Goal: Transaction & Acquisition: Purchase product/service

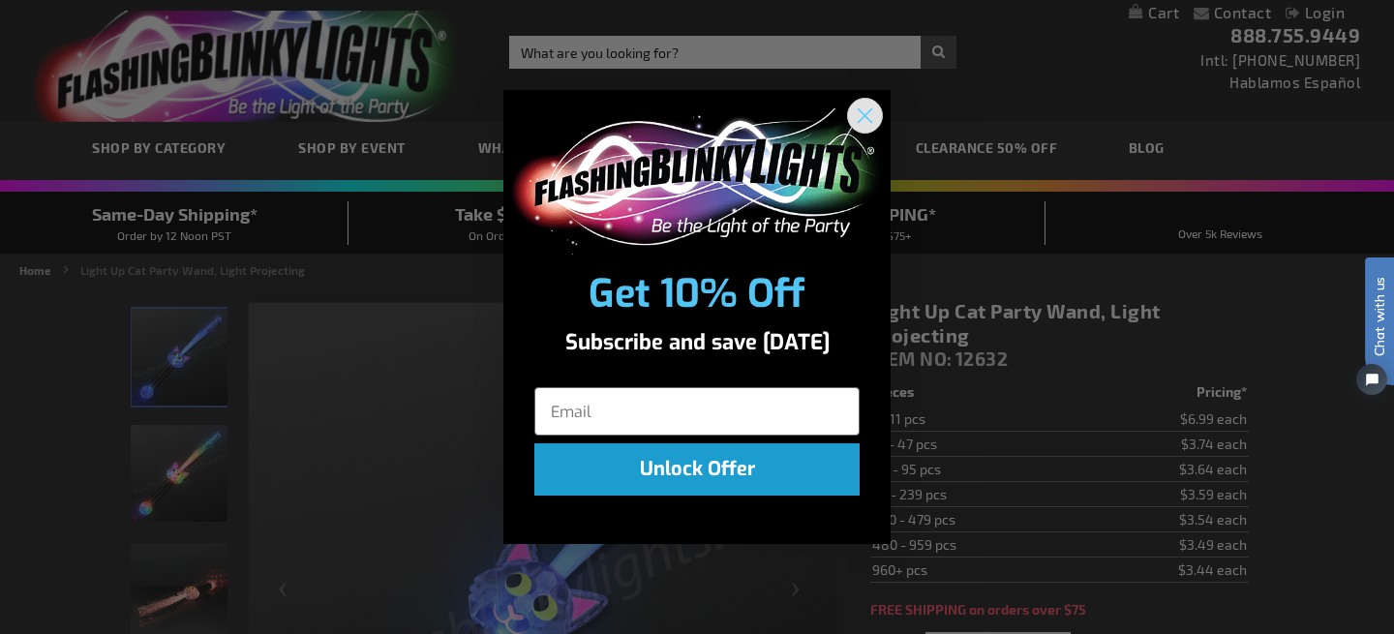
click at [867, 111] on icon "Close dialog" at bounding box center [866, 116] width 14 height 14
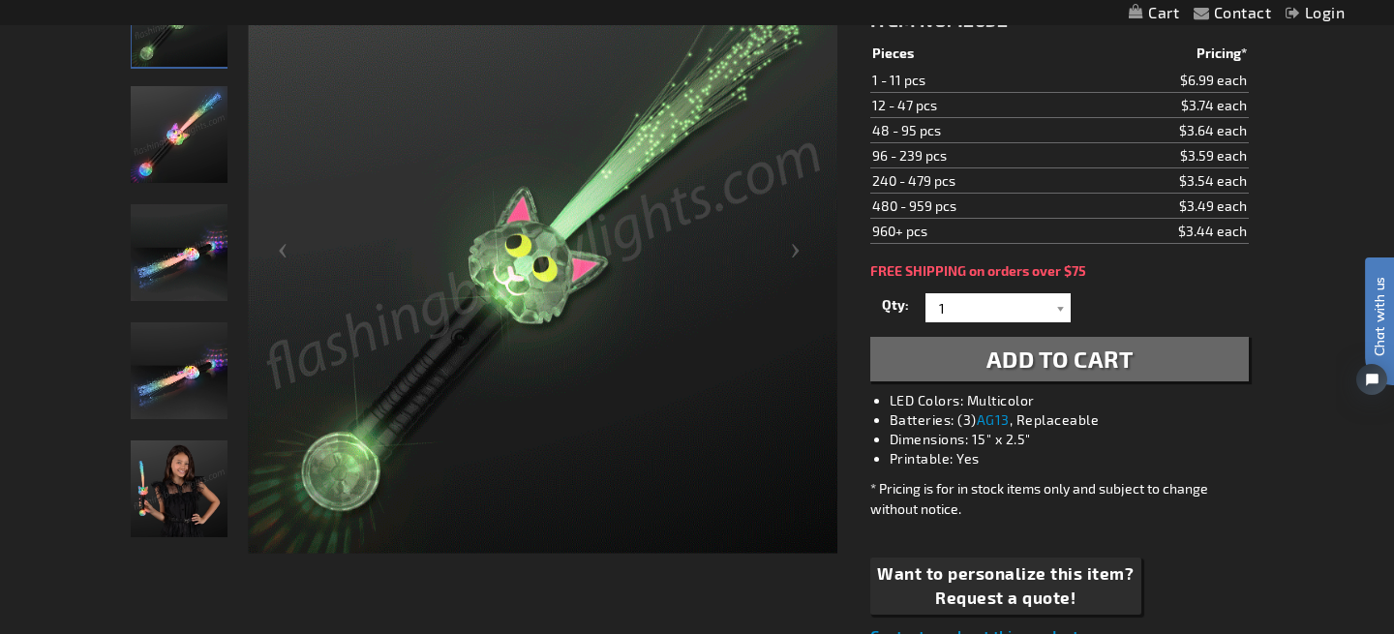
scroll to position [349, 0]
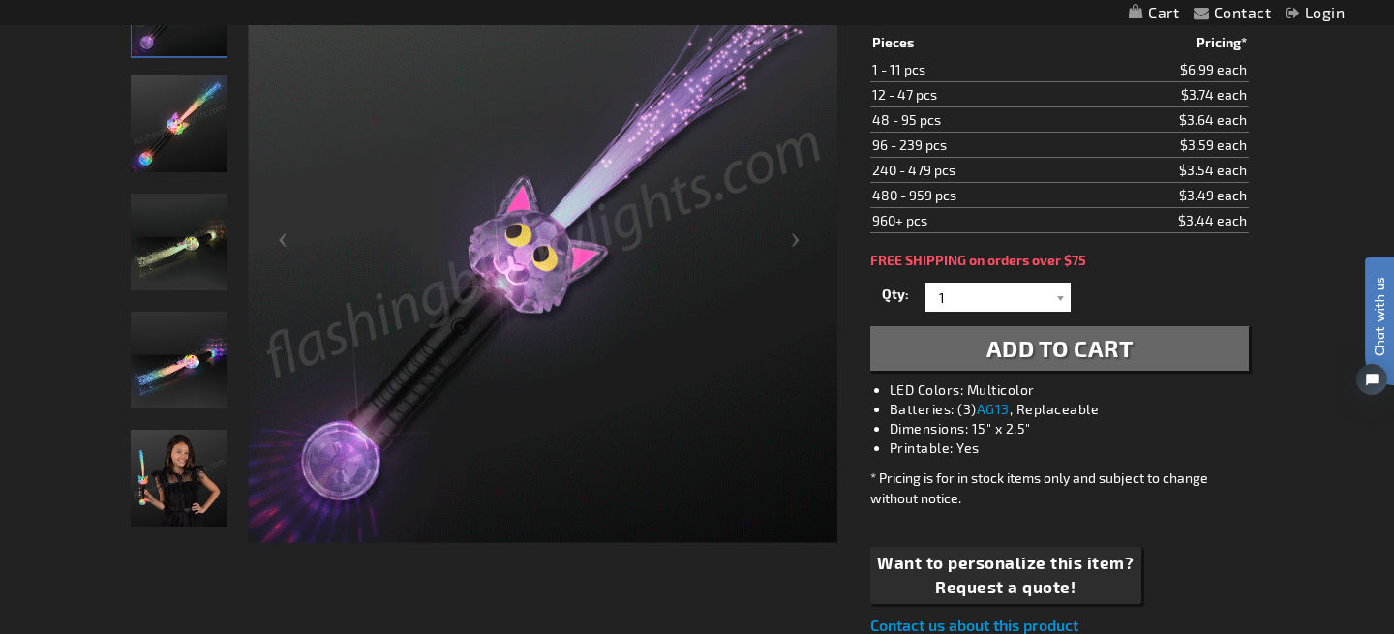
click at [1060, 347] on span "Add to Cart" at bounding box center [1059, 348] width 147 height 28
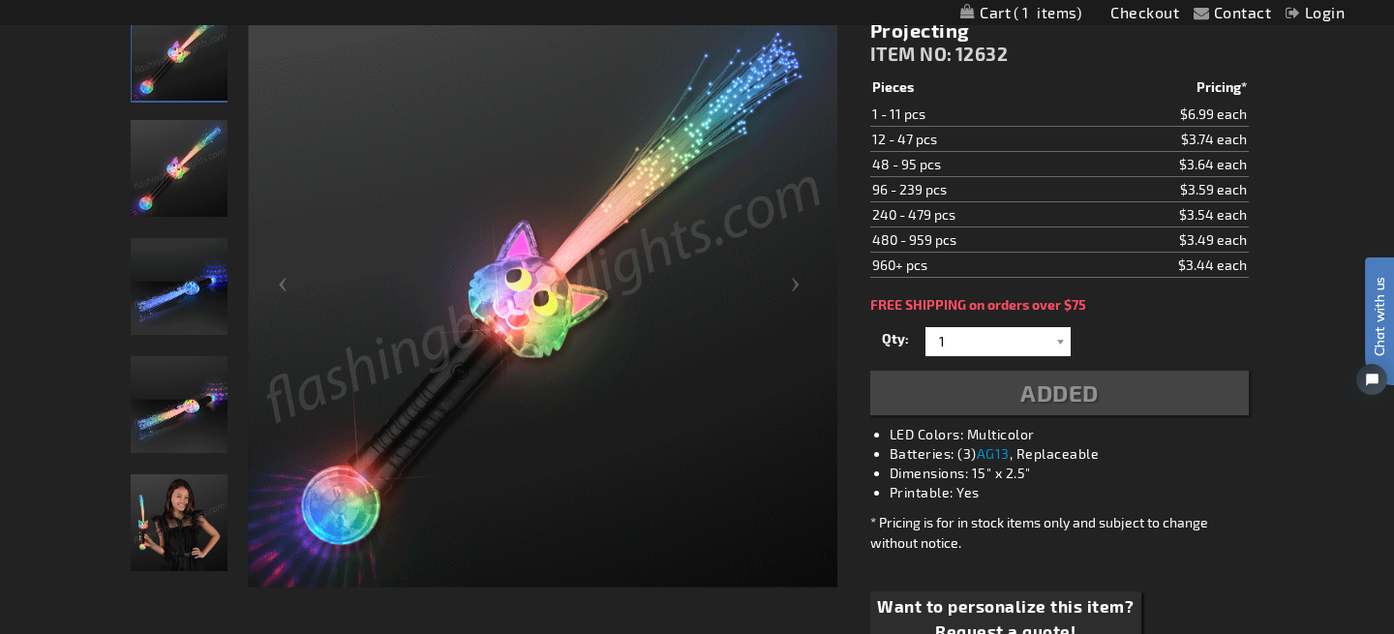
scroll to position [394, 0]
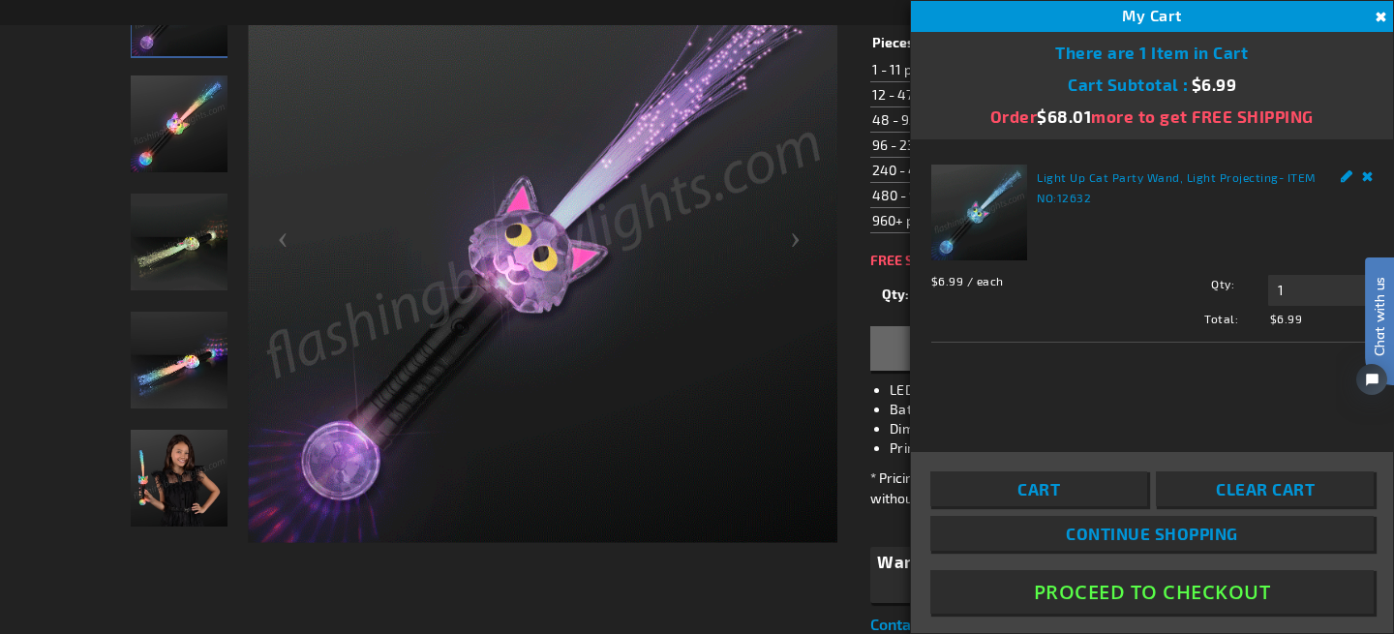
click at [1130, 582] on button "Proceed To Checkout" at bounding box center [1151, 592] width 443 height 44
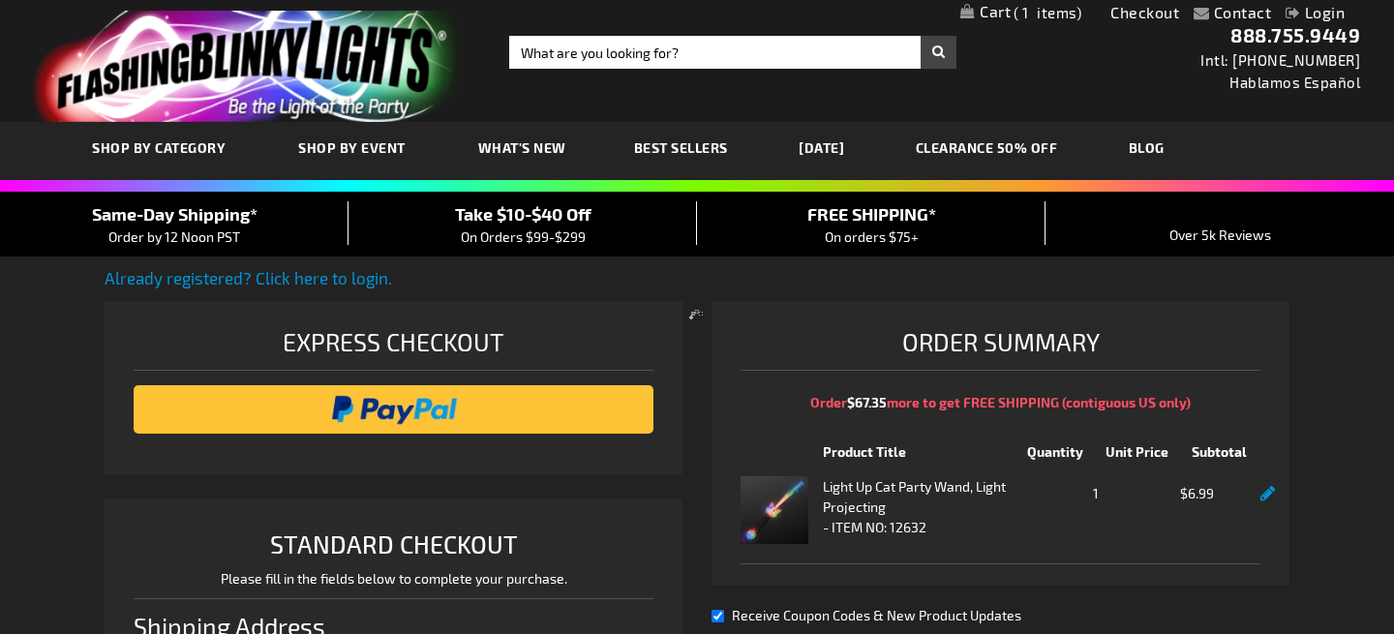
select select "US"
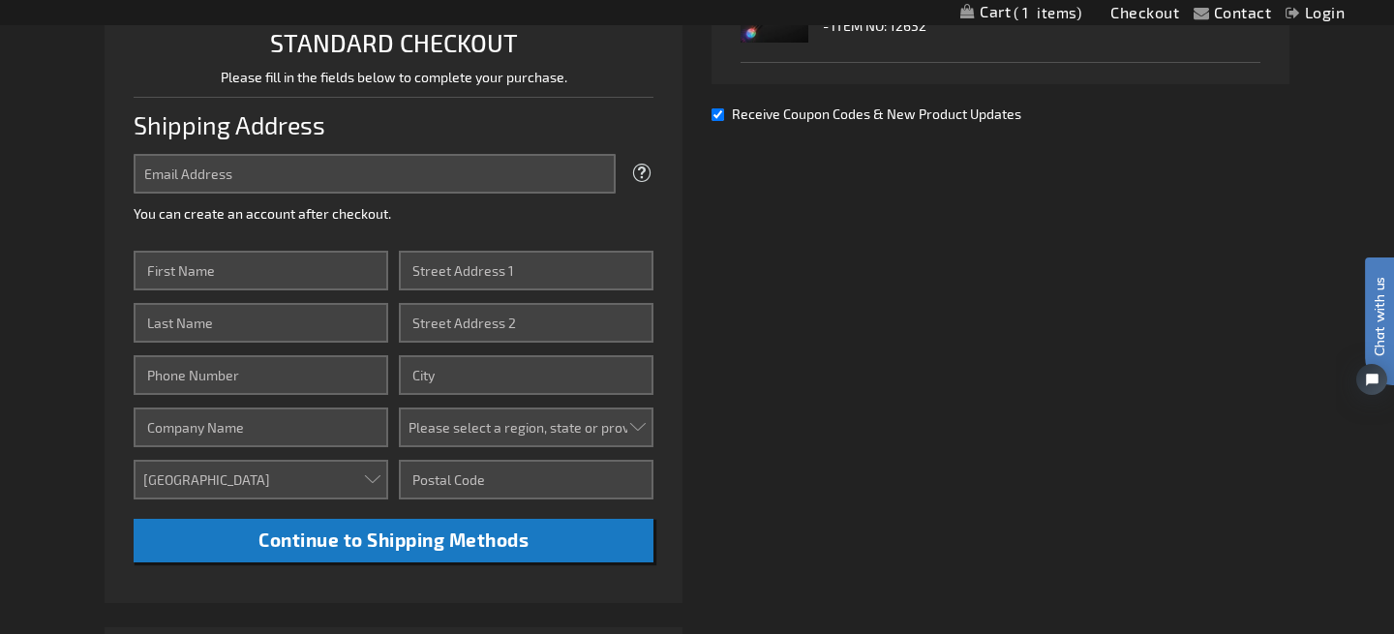
scroll to position [502, 0]
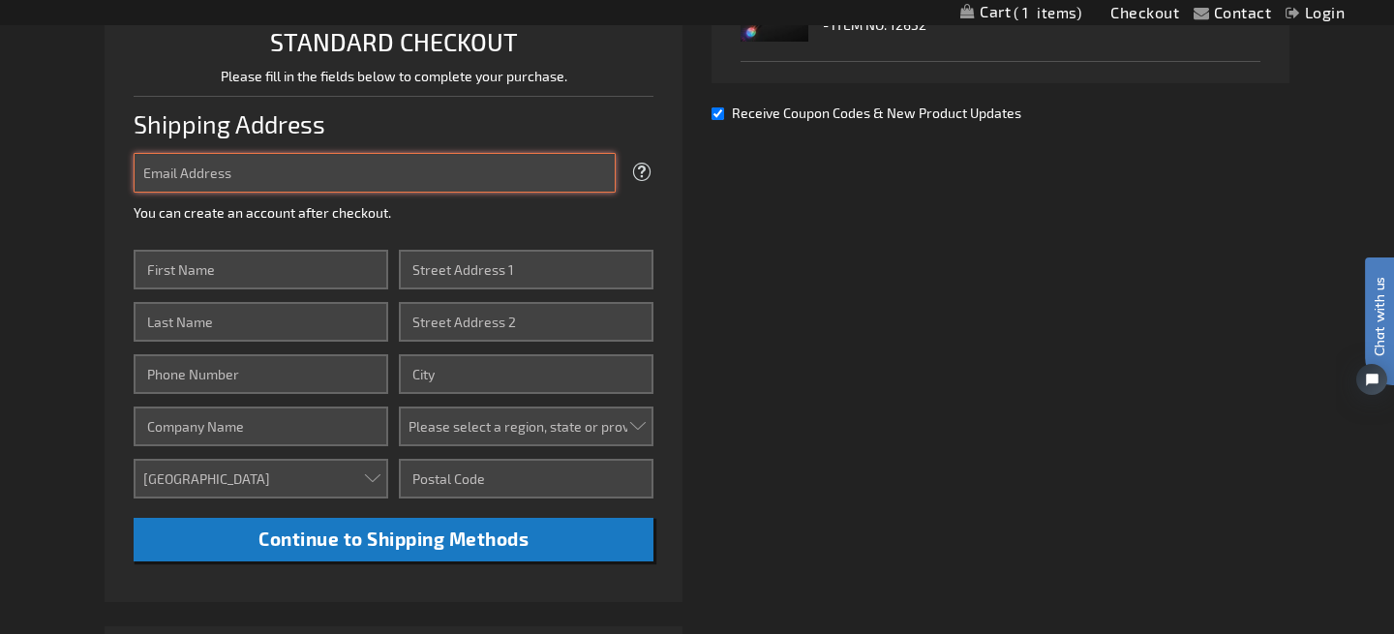
click at [155, 169] on input "Email Address" at bounding box center [375, 173] width 482 height 40
type input "lorihill0602@gmail.com"
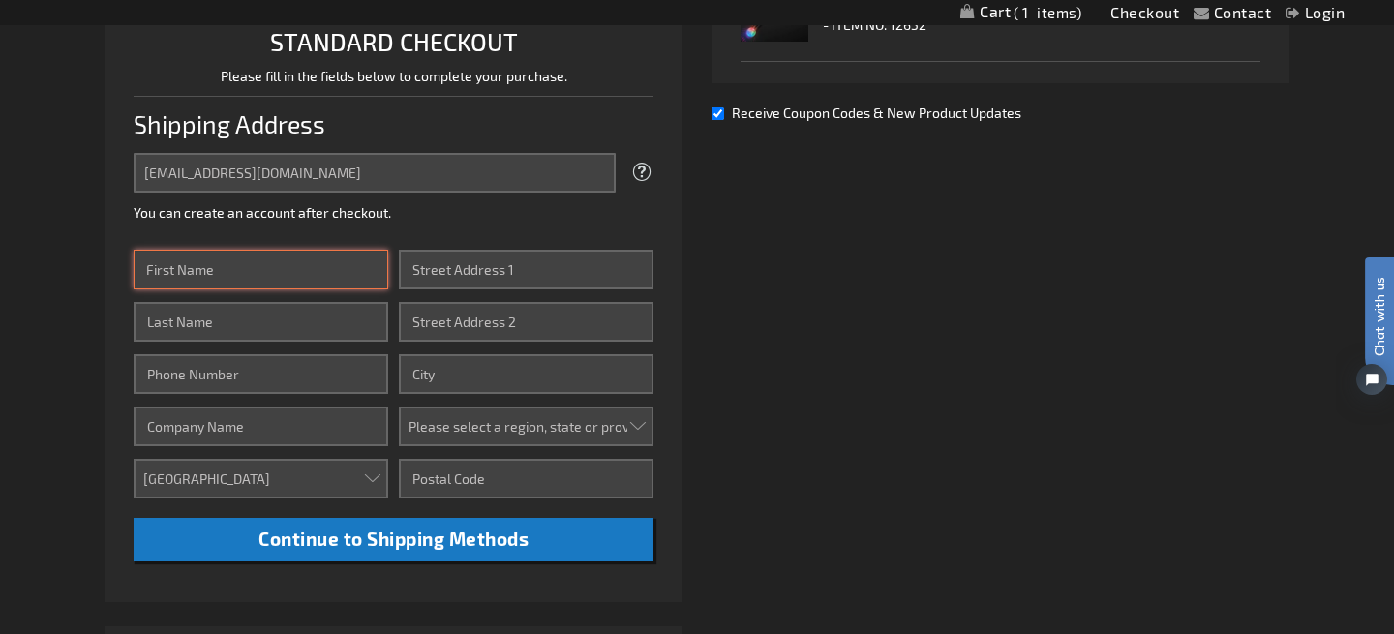
click at [196, 274] on input "First Name" at bounding box center [261, 270] width 255 height 40
type input "Lori"
type input "Hill"
type input "8479877982"
type input "1240 Inner North Lake Shore Drive"
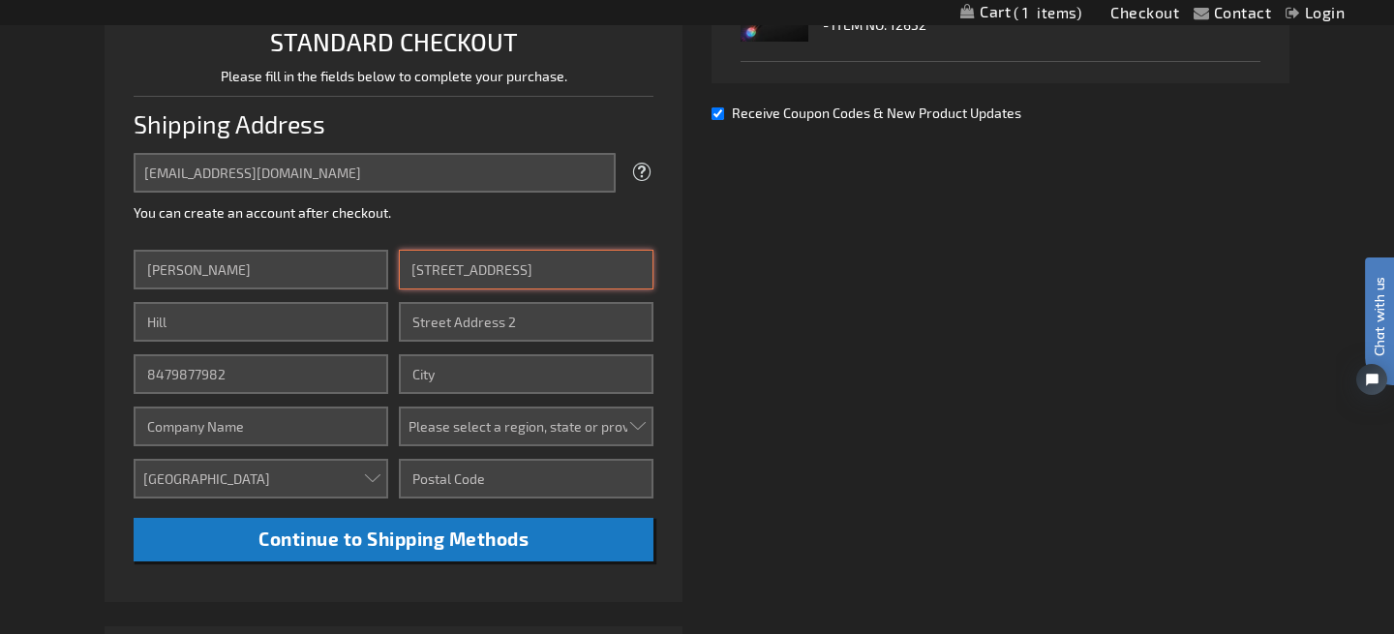
type input "Apt 11B"
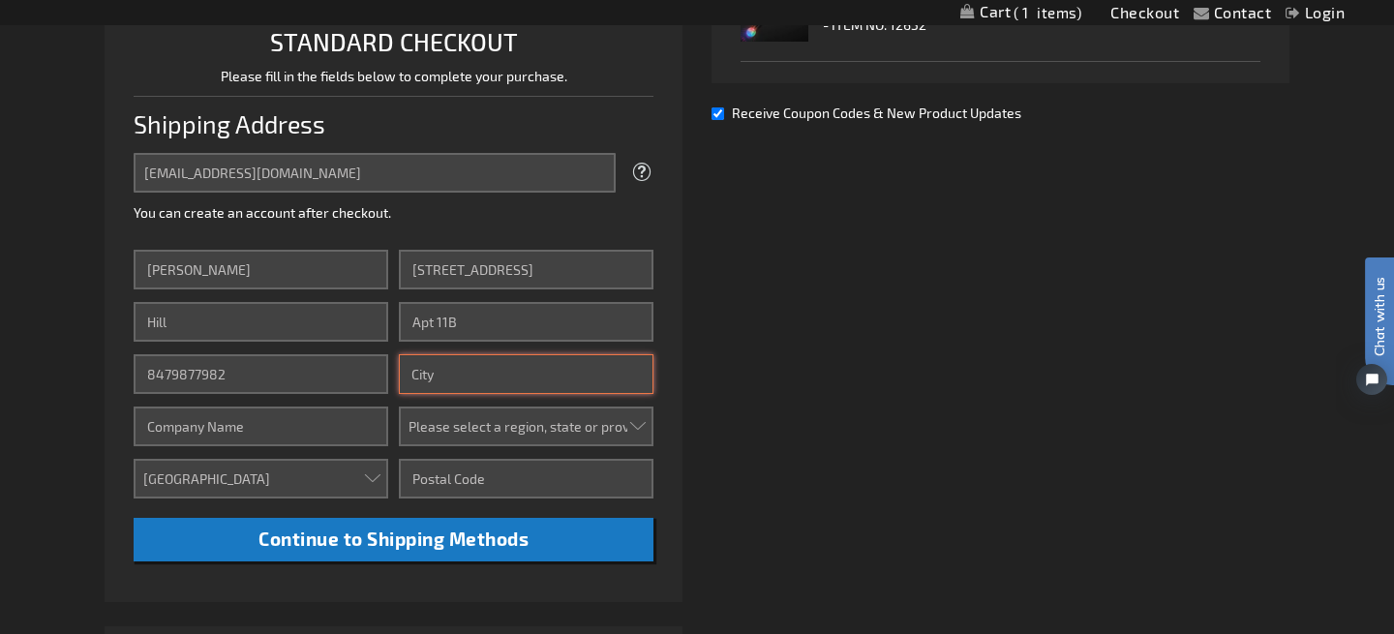
type input "Chicago"
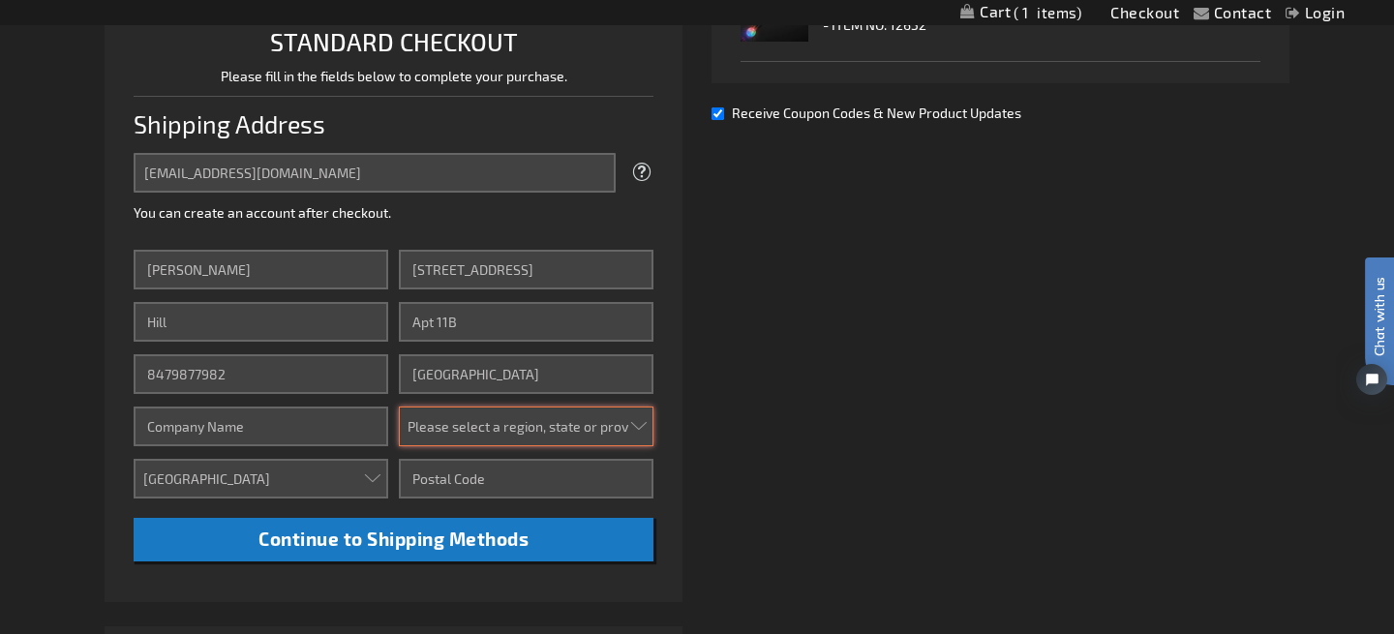
select select "23"
type input "60610"
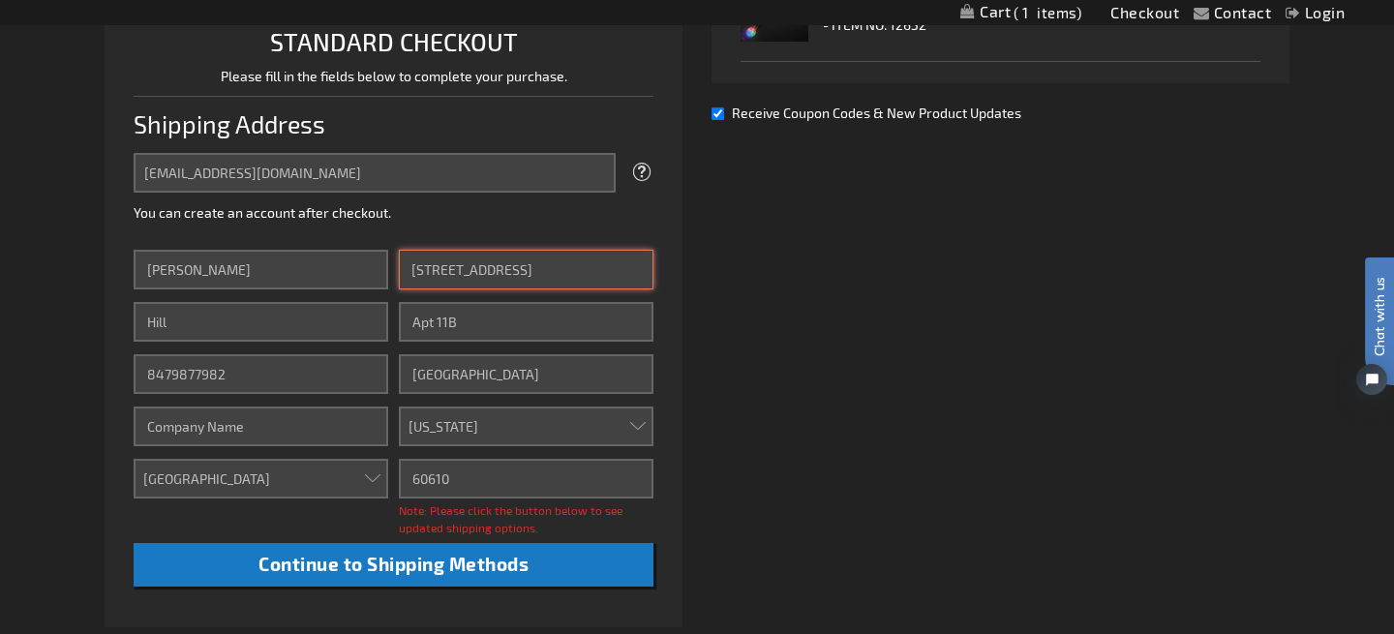
click at [475, 270] on input "1240 Inner North Lake Shore Drive" at bounding box center [526, 270] width 255 height 40
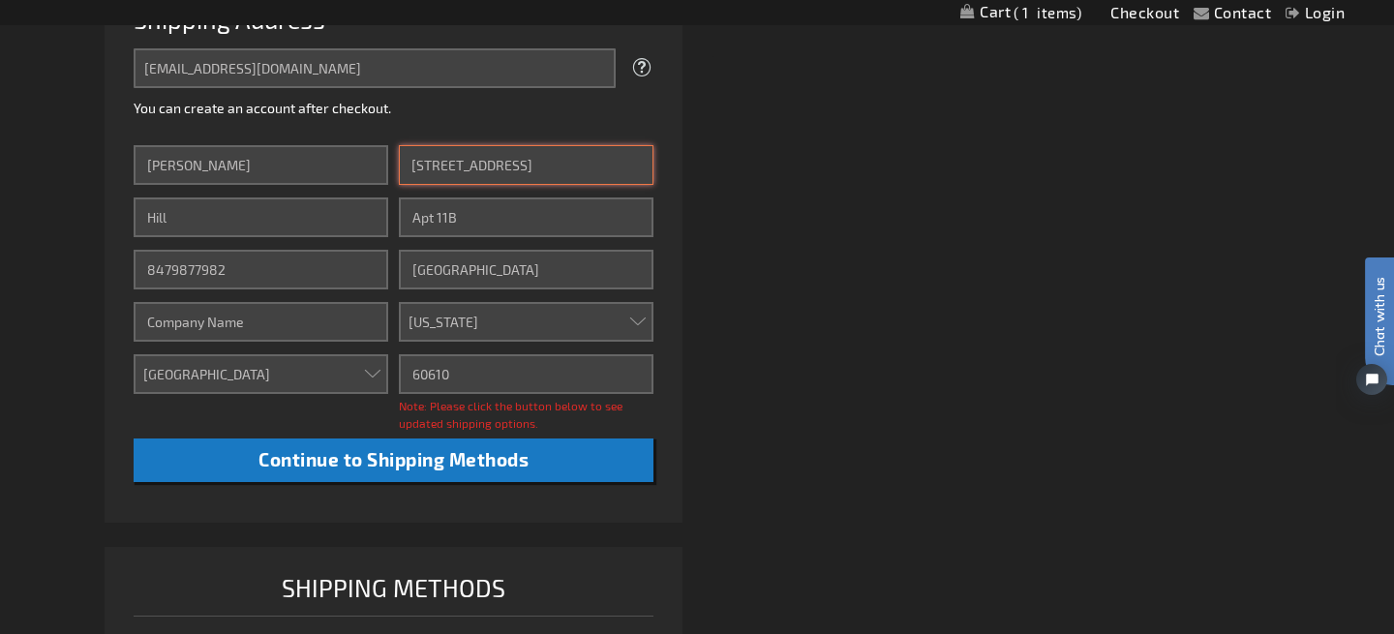
scroll to position [610, 0]
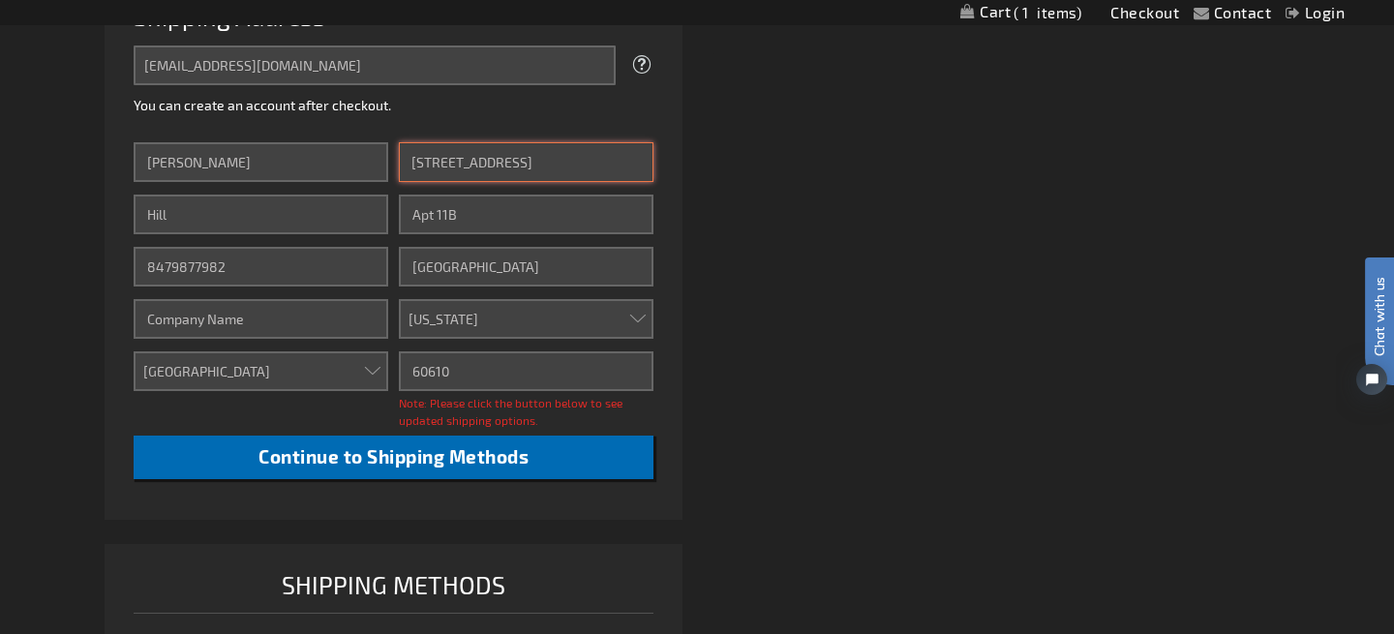
type input "1240 North Lake Shore Drive"
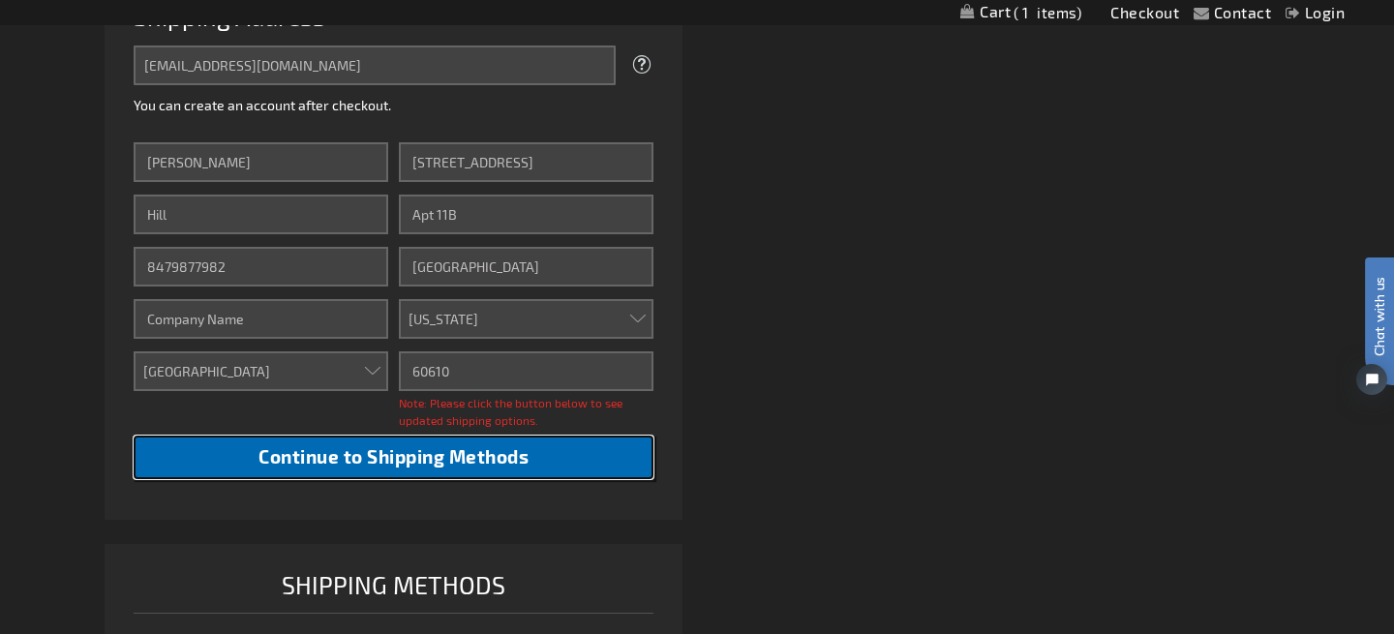
click at [470, 460] on span "Continue to Shipping Methods" at bounding box center [393, 456] width 270 height 22
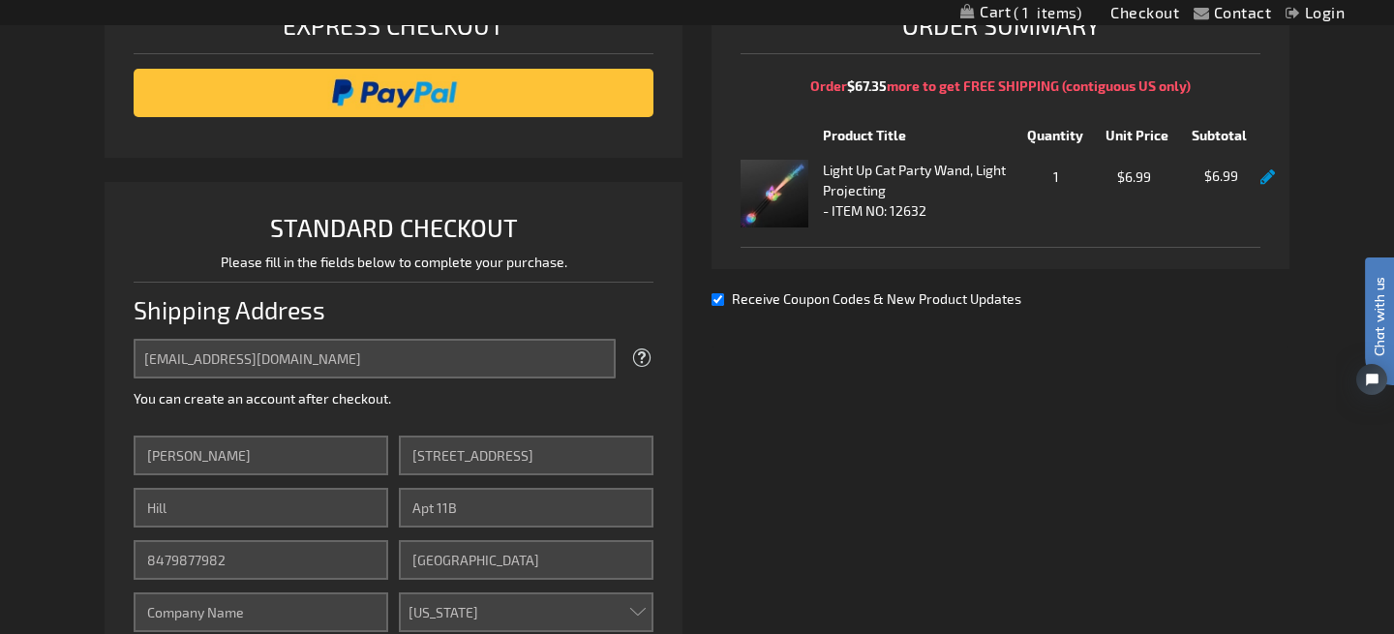
scroll to position [330, 0]
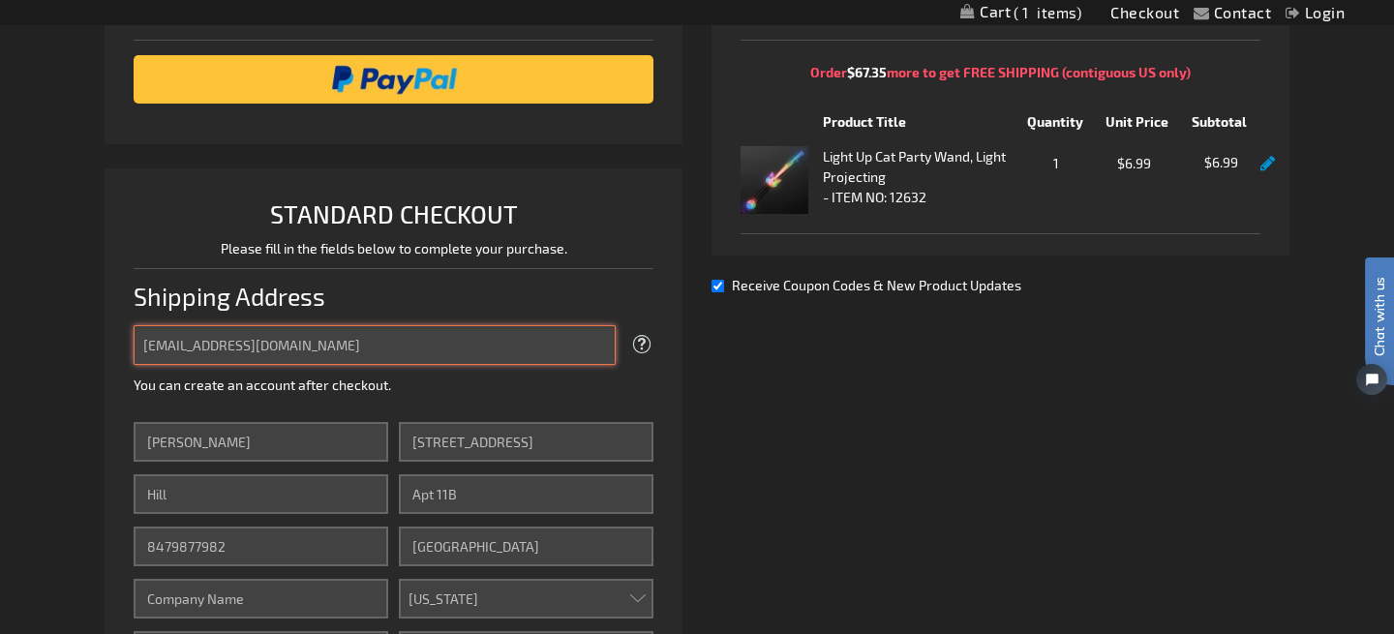
click at [311, 337] on input "lorihill0602@gmail.com" at bounding box center [375, 345] width 482 height 40
type input "l"
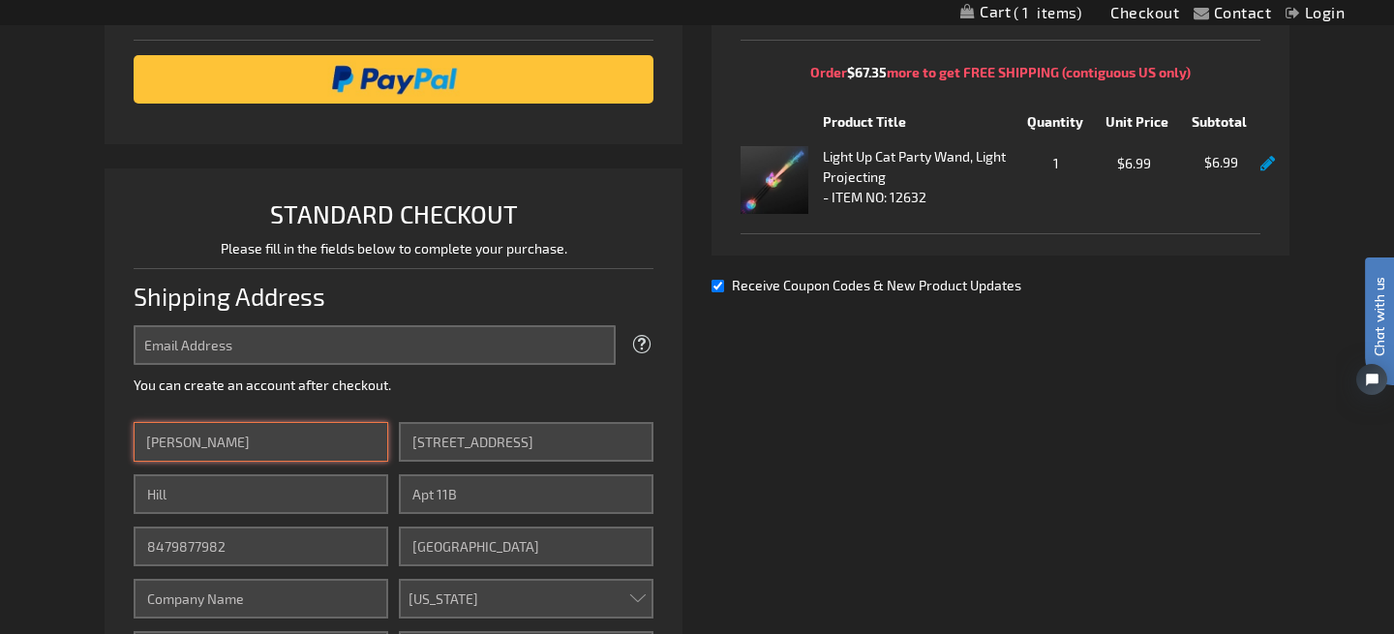
click at [194, 441] on input "Lori" at bounding box center [261, 442] width 255 height 40
click at [185, 443] on input "Lori" at bounding box center [261, 442] width 255 height 40
click at [177, 440] on input "Lori" at bounding box center [261, 442] width 255 height 40
type input "L"
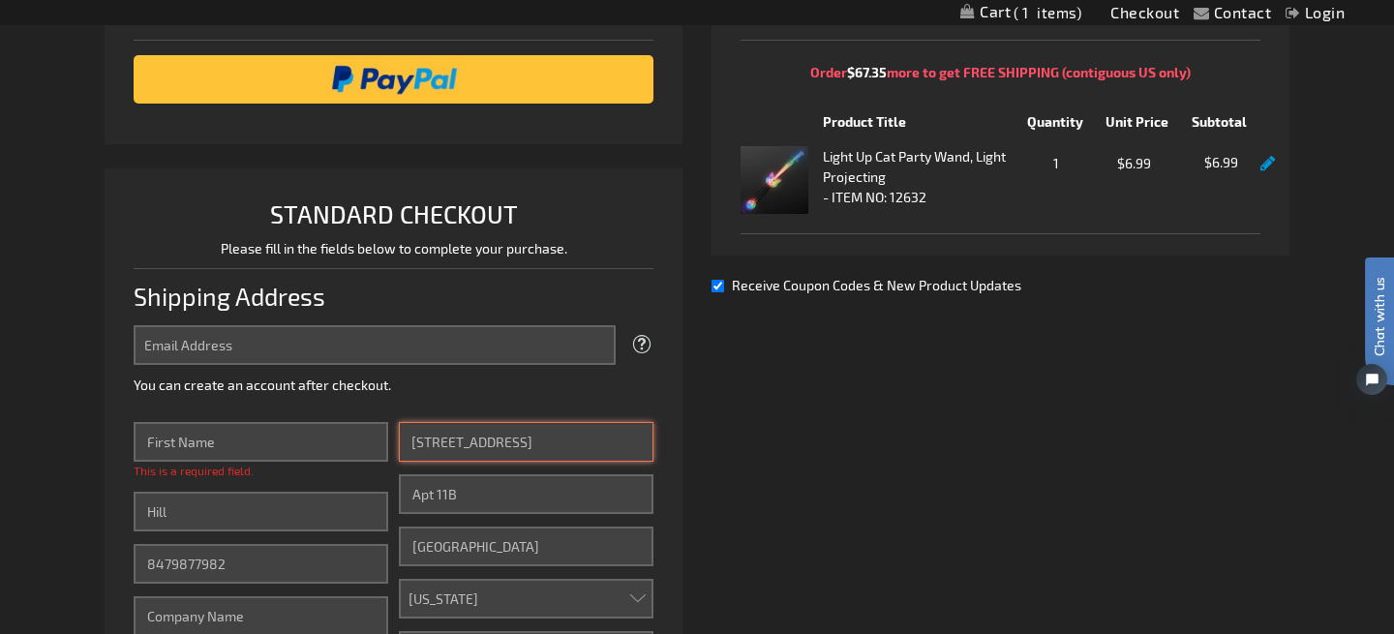
click at [592, 443] on input "1240 North Lake Shore Drive" at bounding box center [526, 442] width 255 height 40
type input "1"
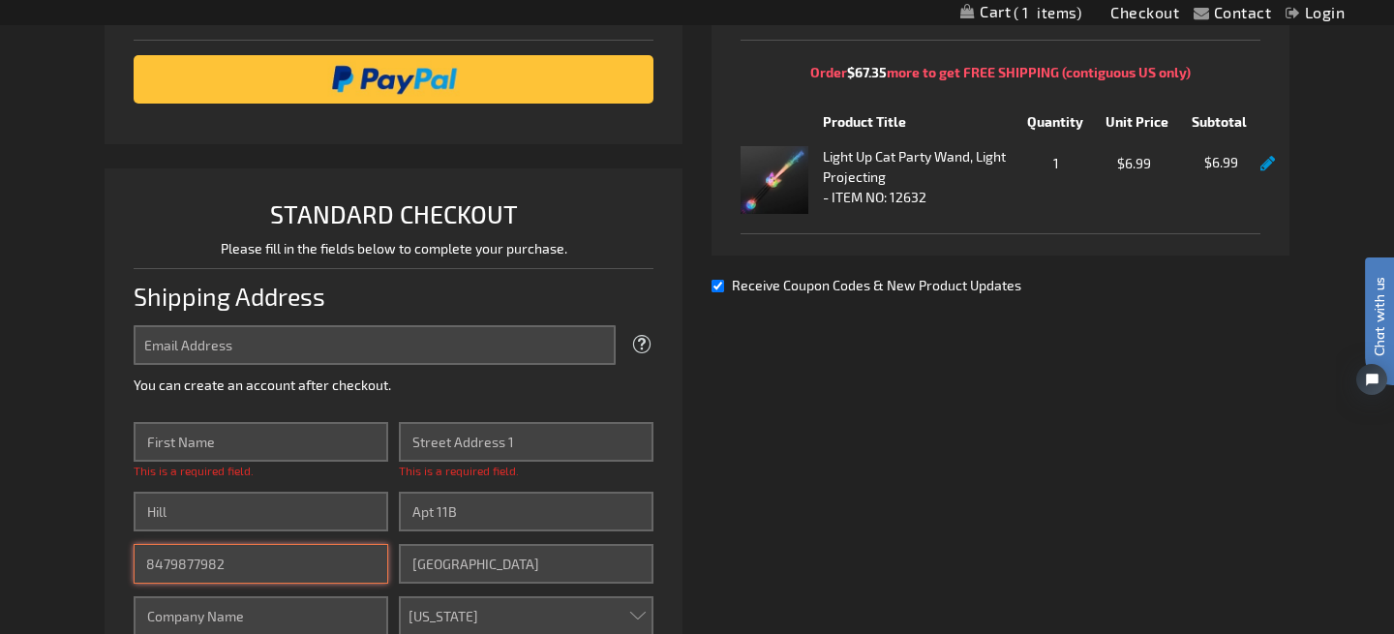
click at [251, 564] on input "8479877982" at bounding box center [261, 564] width 255 height 40
click at [230, 564] on input "8479877982" at bounding box center [261, 564] width 255 height 40
click at [242, 562] on input "8479877982" at bounding box center [261, 564] width 255 height 40
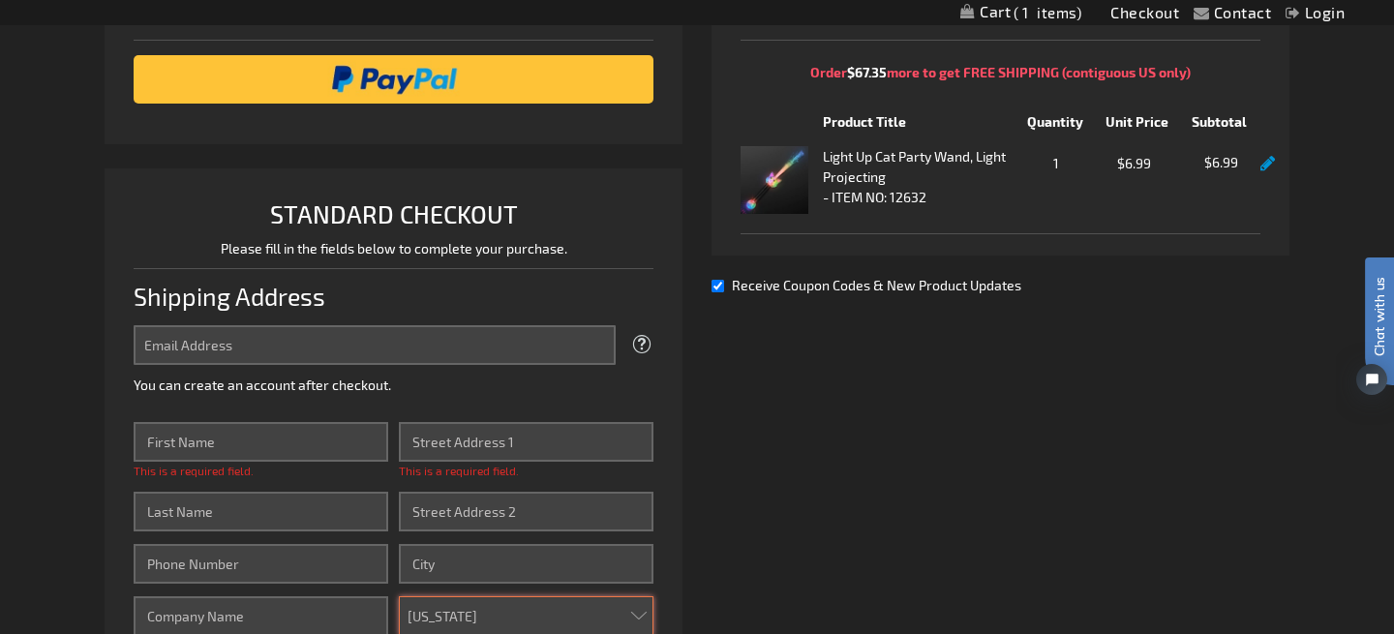
select select
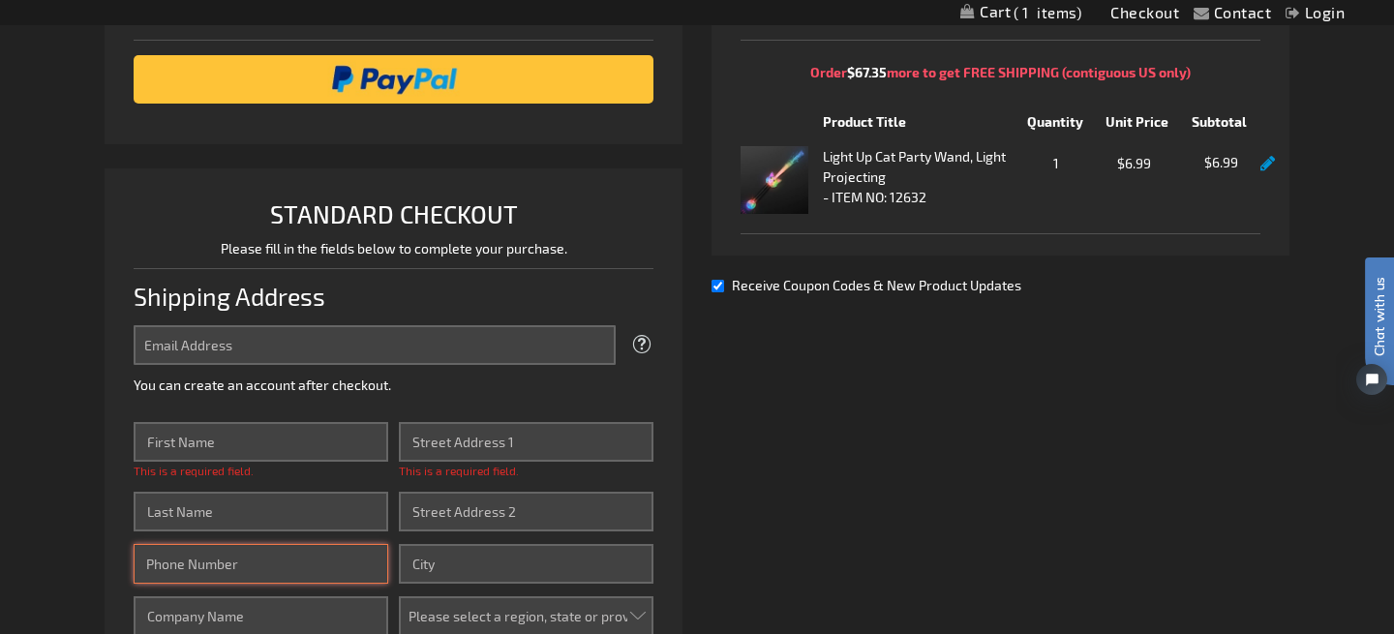
select select
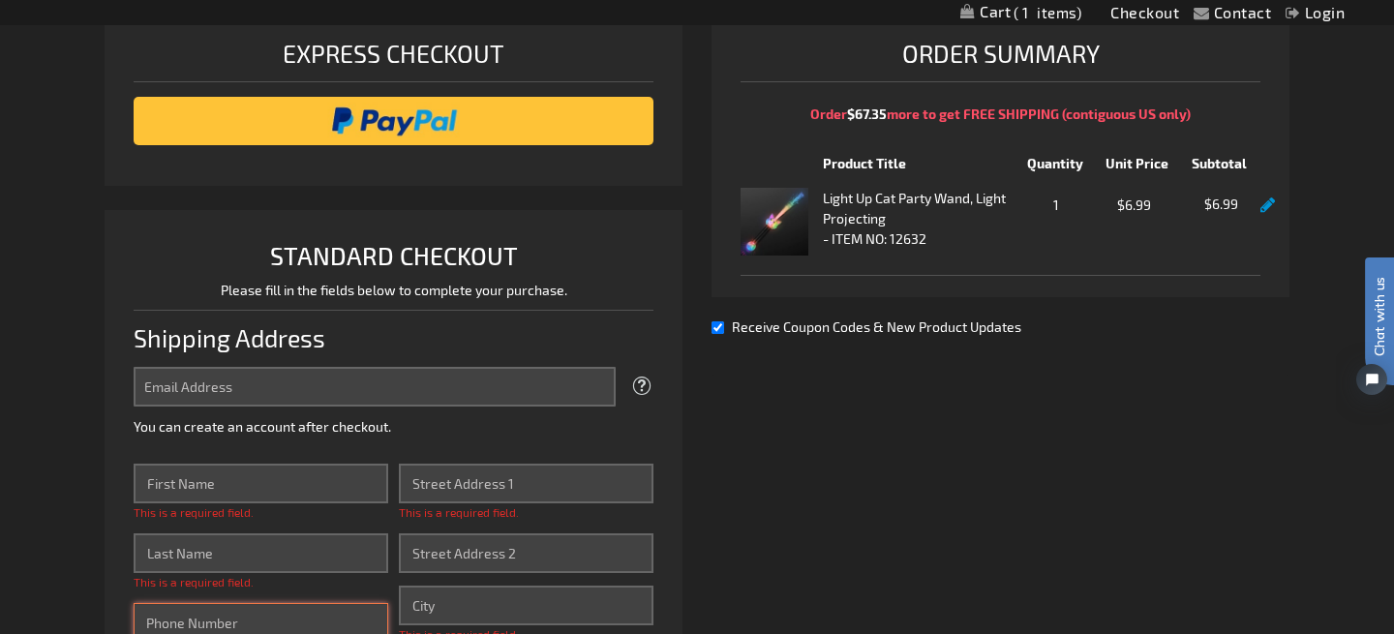
scroll to position [57, 0]
